Goal: Task Accomplishment & Management: Manage account settings

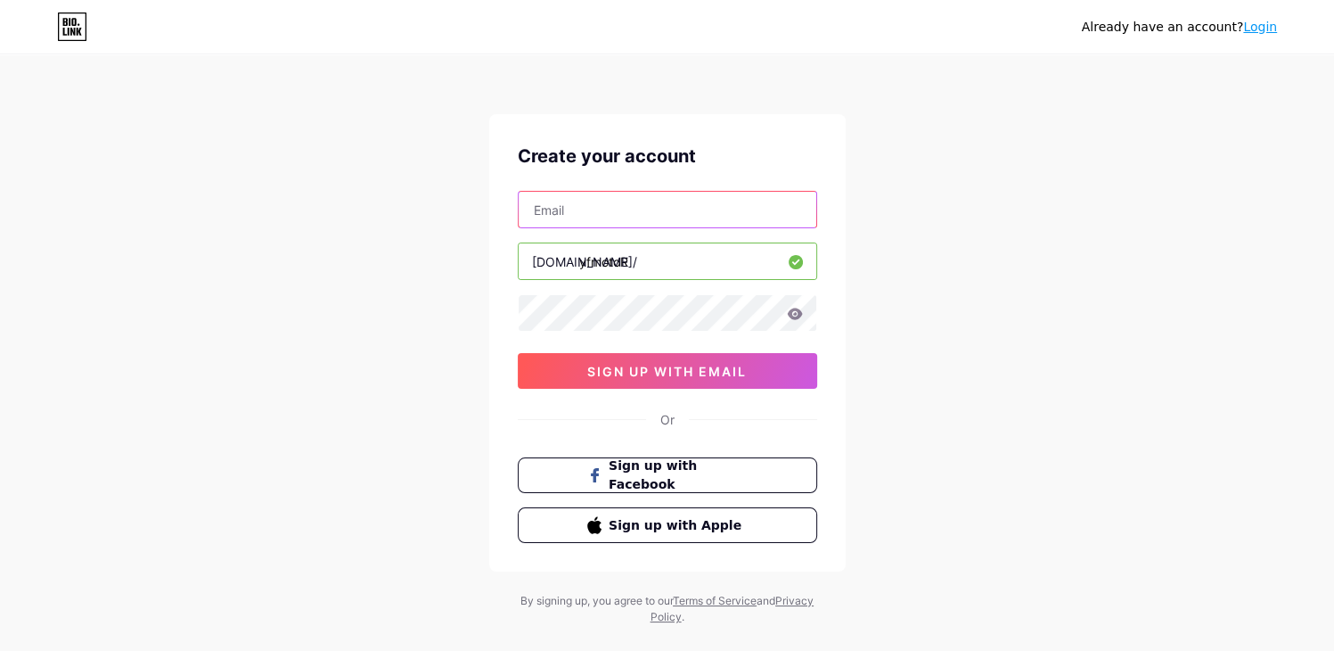
click at [679, 226] on input "text" at bounding box center [668, 210] width 298 height 36
click at [78, 36] on icon at bounding box center [72, 26] width 30 height 29
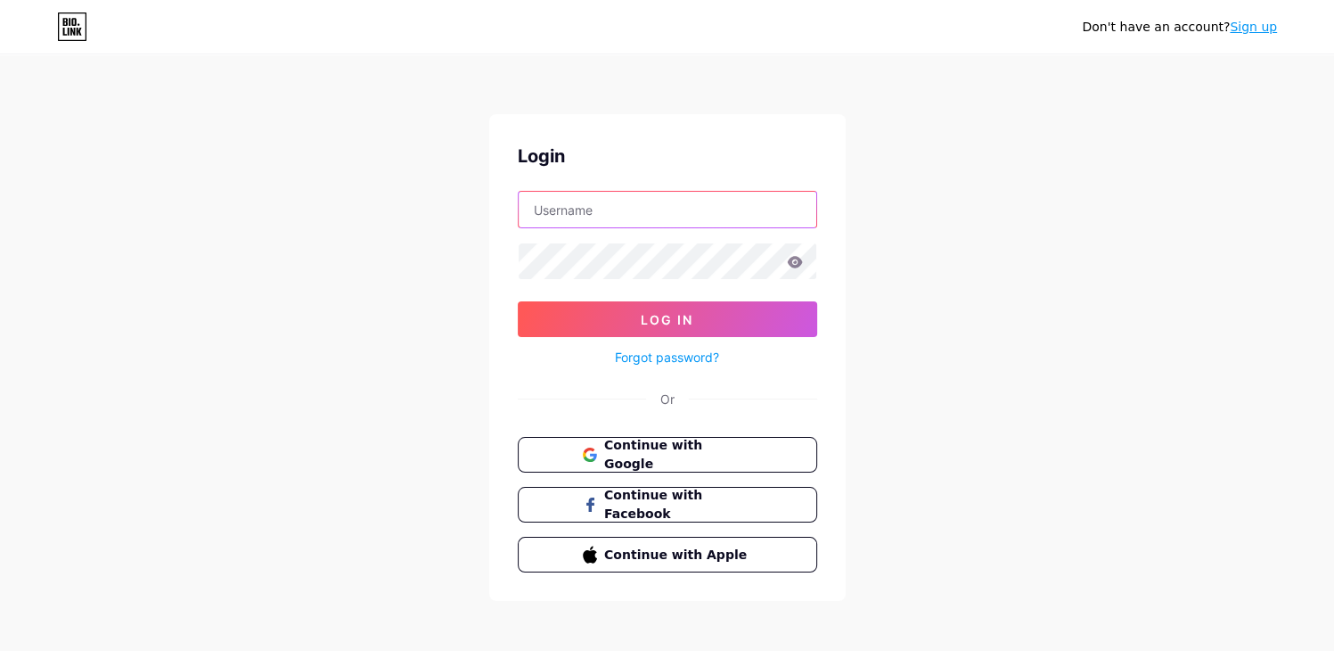
click at [724, 223] on input "text" at bounding box center [668, 210] width 298 height 36
click at [726, 456] on span "Continue with Google" at bounding box center [678, 455] width 149 height 38
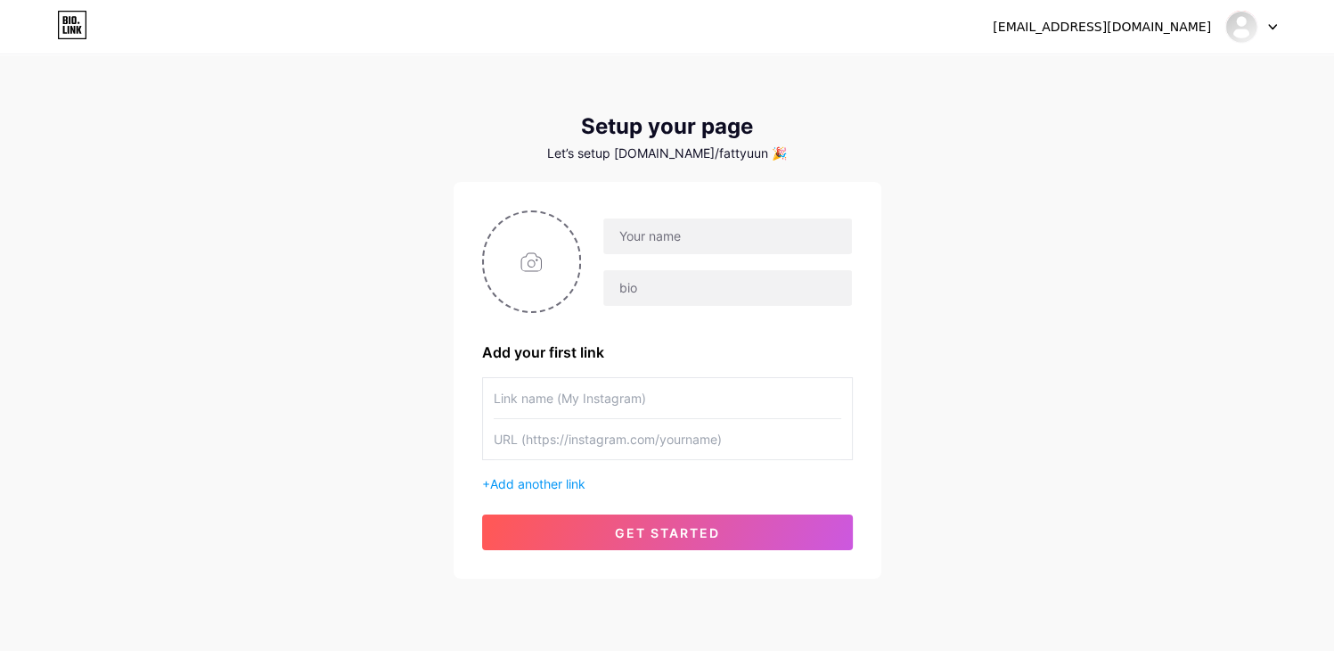
click at [1277, 29] on icon at bounding box center [1273, 27] width 9 height 6
click at [1180, 110] on li "Logout" at bounding box center [1165, 121] width 221 height 48
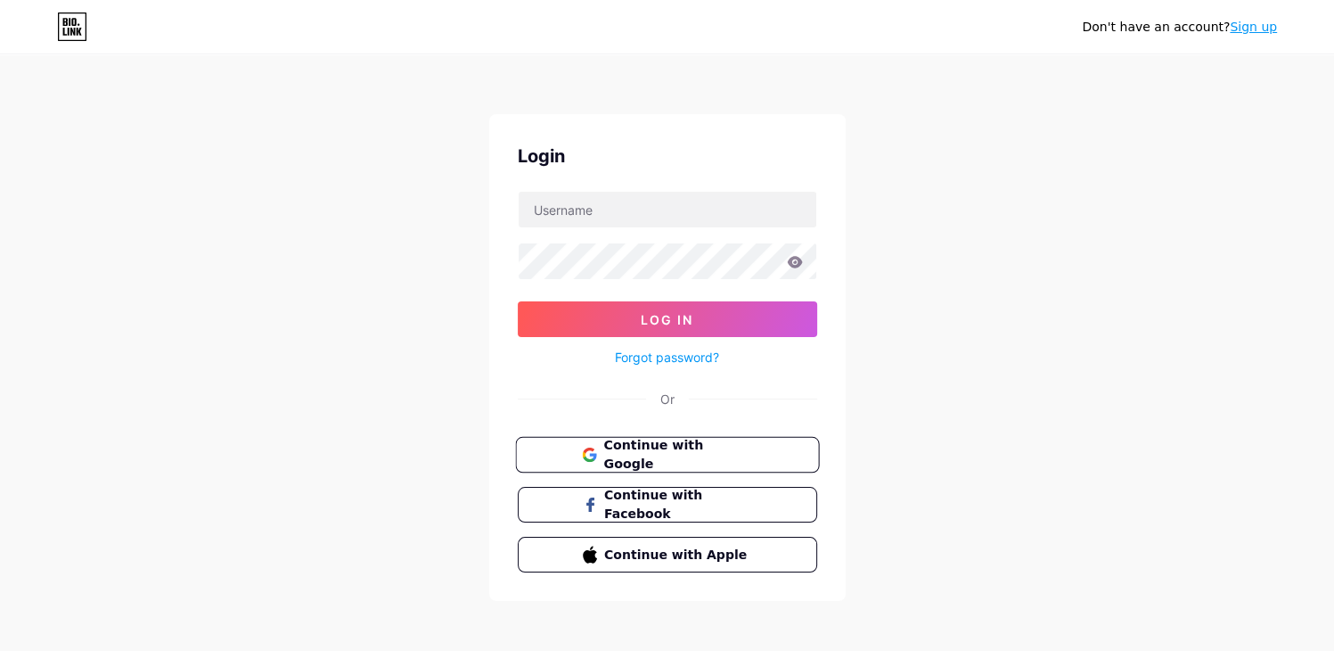
click at [721, 451] on span "Continue with Google" at bounding box center [678, 455] width 149 height 38
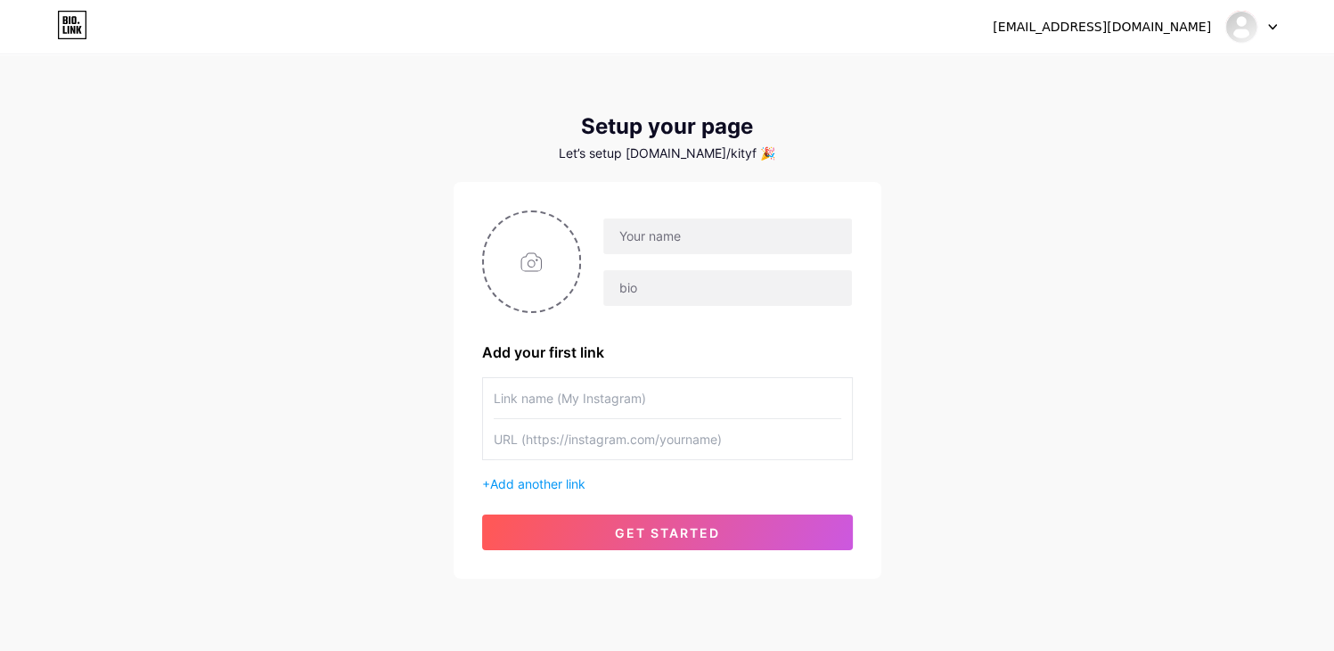
click at [1274, 33] on div at bounding box center [1252, 27] width 52 height 32
click at [1159, 119] on li "Logout" at bounding box center [1165, 121] width 221 height 48
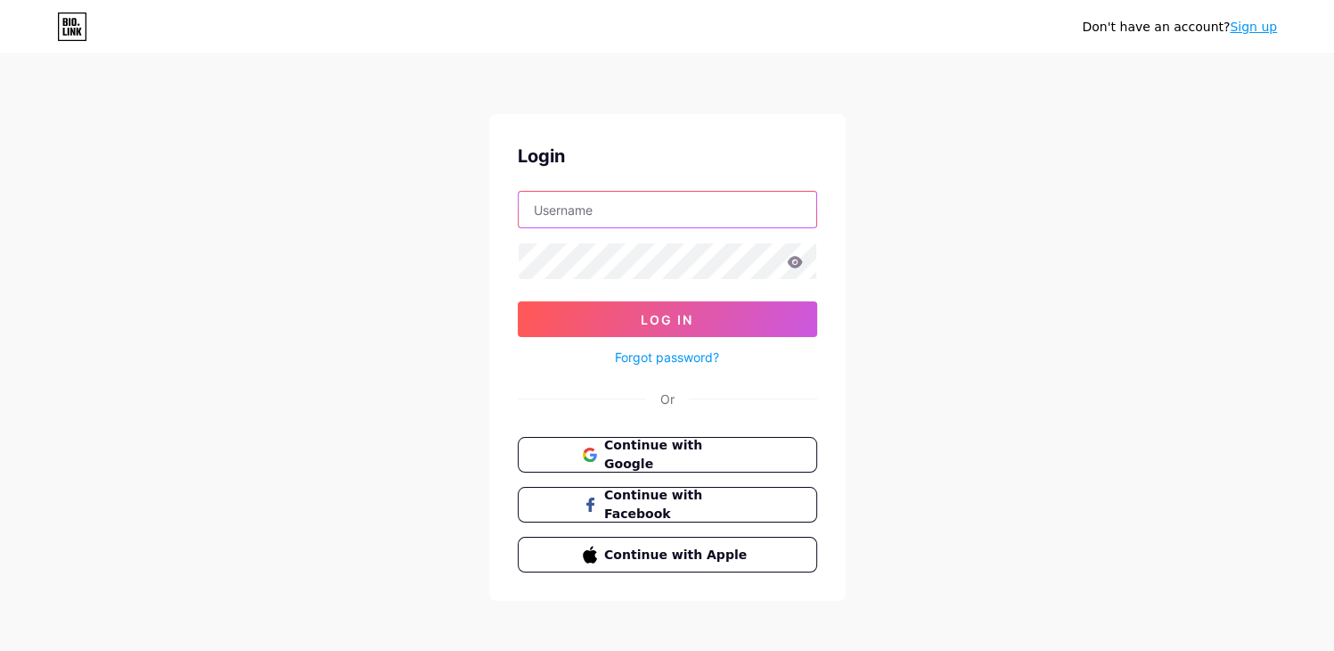
click at [610, 208] on input "text" at bounding box center [668, 210] width 298 height 36
click at [738, 459] on span "Continue with Google" at bounding box center [678, 455] width 149 height 38
